Goal: Information Seeking & Learning: Learn about a topic

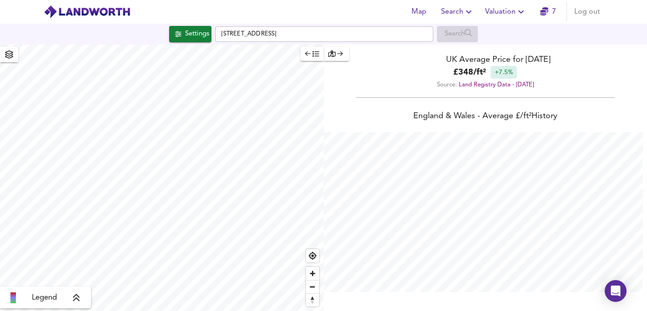
scroll to position [311, 647]
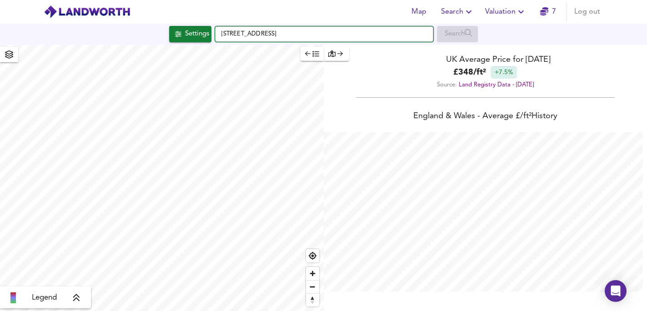
click at [251, 35] on input "[STREET_ADDRESS]" at bounding box center [324, 33] width 218 height 15
drag, startPoint x: 333, startPoint y: 35, endPoint x: 219, endPoint y: 34, distance: 114.1
click at [219, 34] on input "[STREET_ADDRESS]" at bounding box center [324, 33] width 218 height 15
click at [228, 35] on input "text" at bounding box center [324, 33] width 218 height 15
paste input "NG11 9LY"
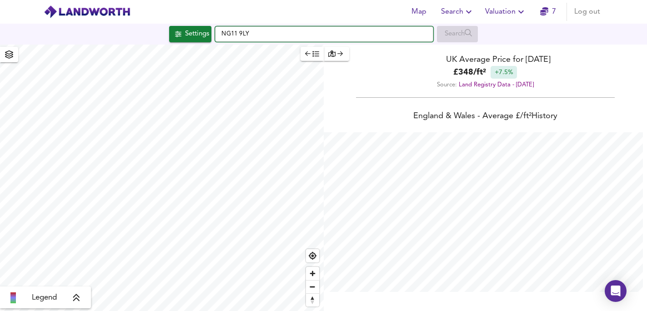
type input "NG11 9LY"
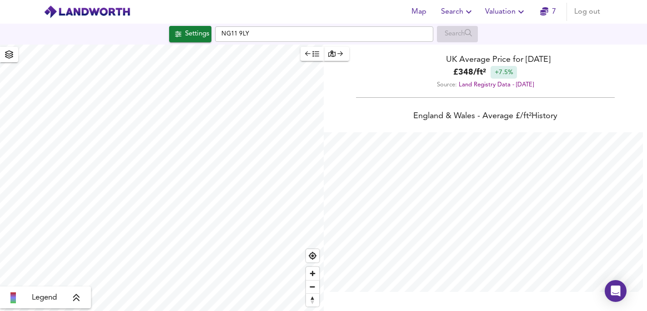
click at [418, 13] on span "Map" at bounding box center [419, 11] width 22 height 13
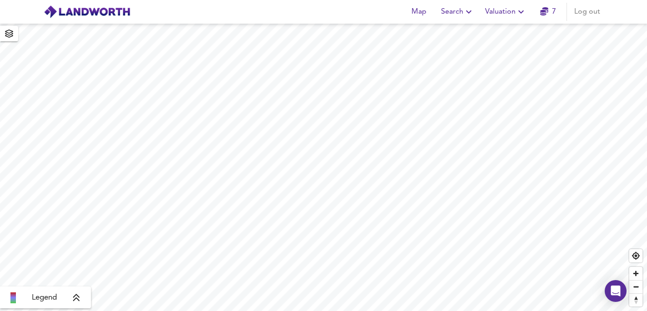
click at [457, 16] on span "Search" at bounding box center [457, 11] width 33 height 13
click at [358, 15] on div "Map Search New Search Search History Favourite Searches Valuation 7 Log out" at bounding box center [324, 11] width 582 height 23
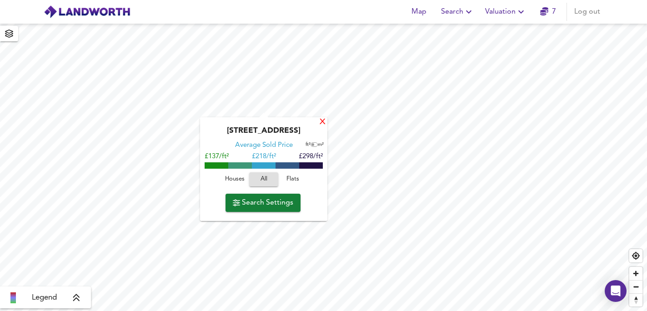
click at [320, 120] on div "X" at bounding box center [323, 122] width 8 height 9
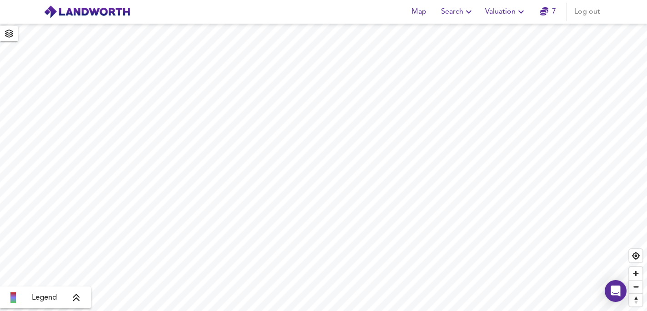
click at [452, 13] on span "Search" at bounding box center [457, 11] width 33 height 13
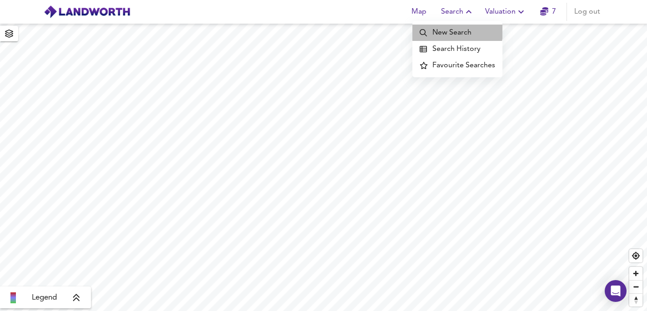
click at [451, 31] on li "New Search" at bounding box center [457, 33] width 90 height 16
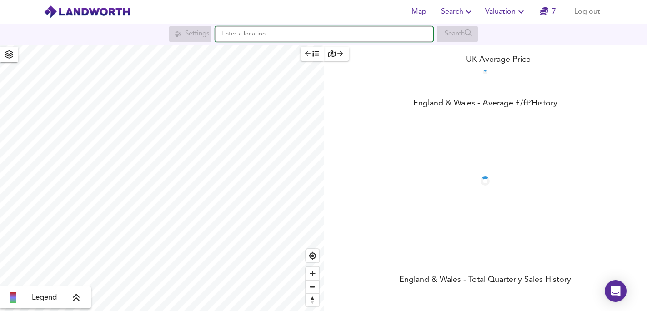
click at [318, 36] on input "text" at bounding box center [324, 33] width 218 height 15
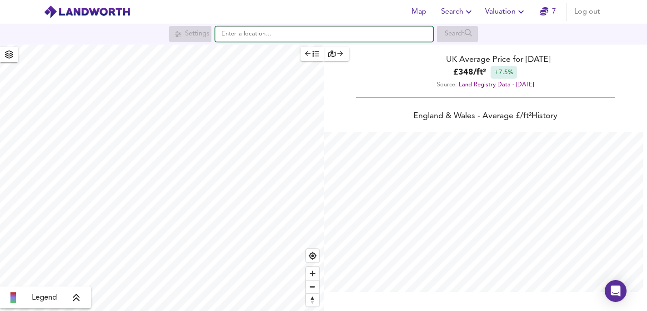
scroll to position [311, 647]
paste input "NG11 9LY"
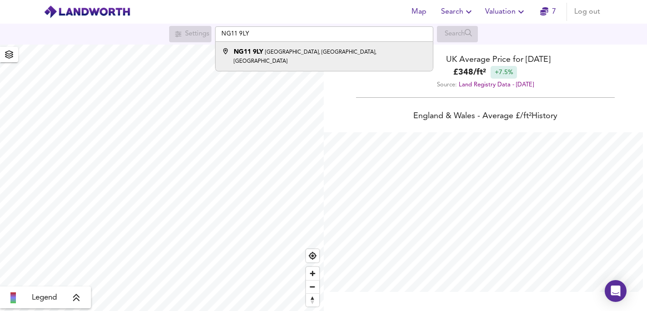
click at [237, 58] on li "NG11 9LY Meadowvale Crescent, Clifton, Nottingham" at bounding box center [323, 56] width 217 height 29
type input "Meadowvale Crescent, Clifton, Nottingham NG11 9LY"
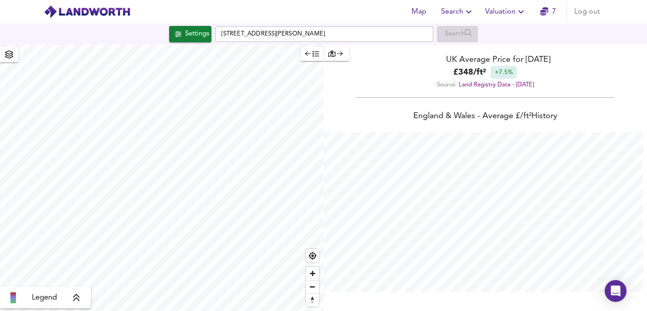
checkbox input "false"
checkbox input "true"
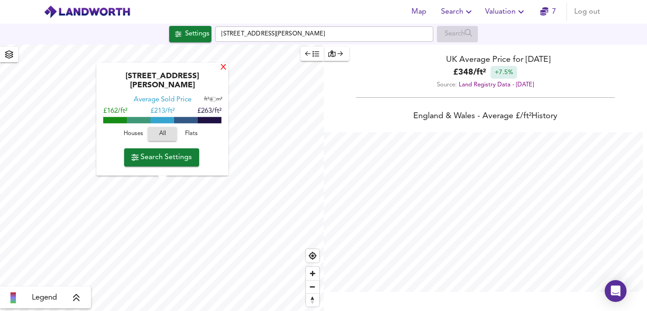
click at [222, 68] on div "X" at bounding box center [224, 68] width 8 height 9
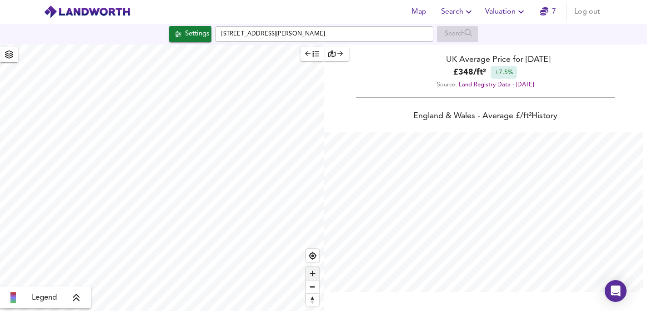
click at [315, 274] on span "Zoom in" at bounding box center [312, 273] width 13 height 13
click at [310, 272] on span "Zoom in" at bounding box center [312, 273] width 13 height 13
click at [313, 289] on span "Zoom out" at bounding box center [312, 287] width 13 height 13
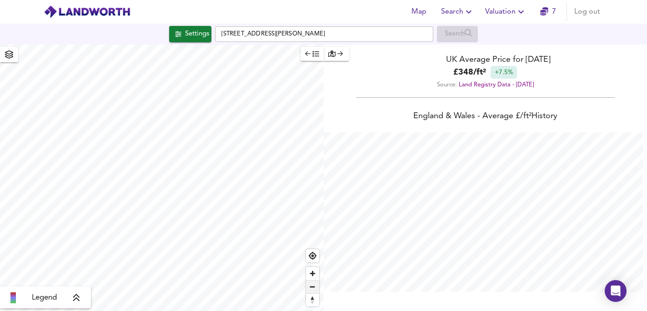
click at [313, 289] on span "Zoom out" at bounding box center [312, 287] width 13 height 13
